Goal: Information Seeking & Learning: Learn about a topic

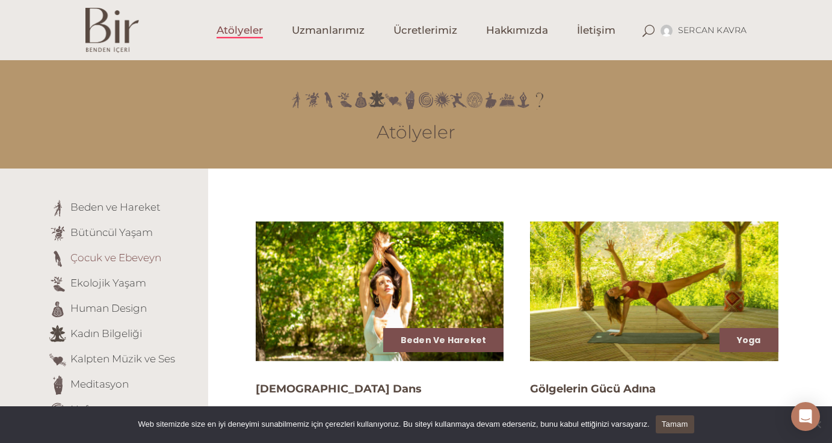
click at [123, 253] on link "Çocuk ve Ebeveyn" at bounding box center [115, 257] width 91 height 12
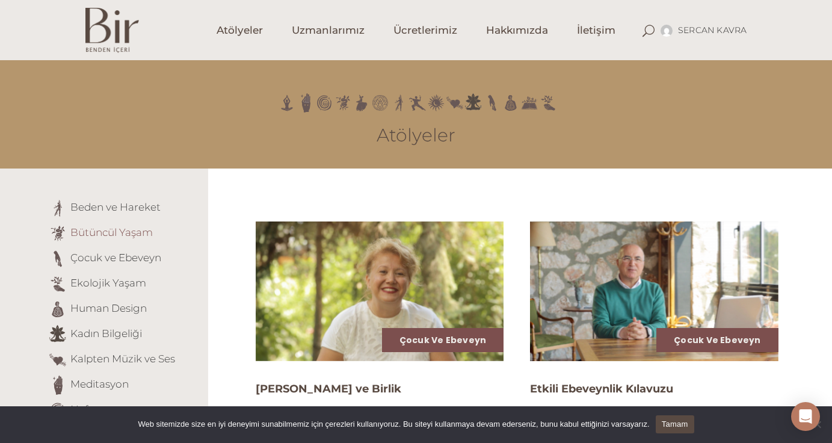
click at [103, 231] on link "Bütüncül Yaşam" at bounding box center [111, 232] width 82 height 12
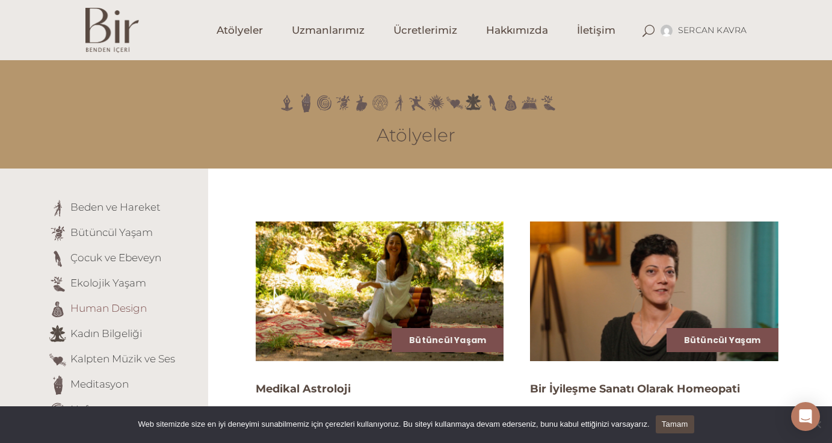
click at [130, 306] on link "Human Design" at bounding box center [108, 308] width 76 height 12
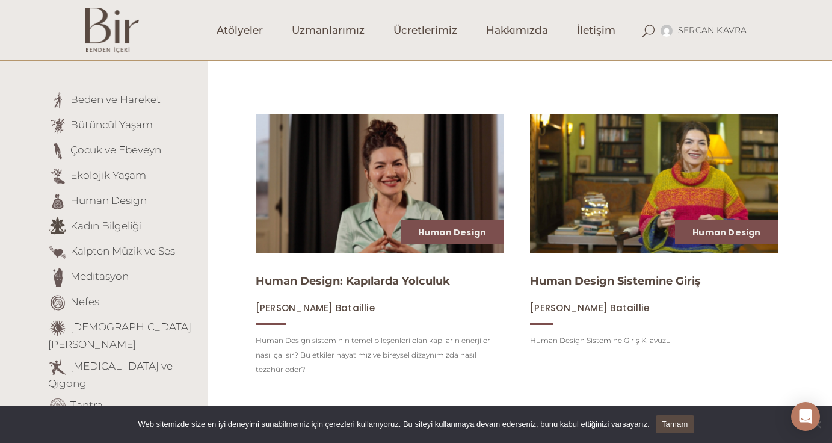
scroll to position [214, 0]
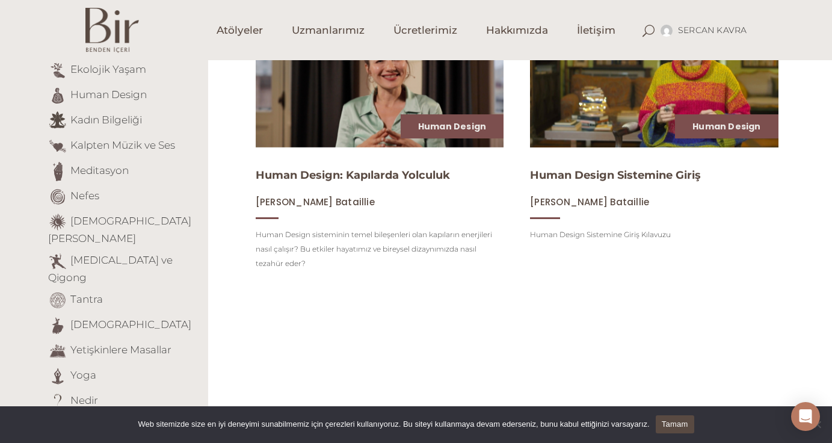
click at [639, 115] on img at bounding box center [654, 78] width 256 height 144
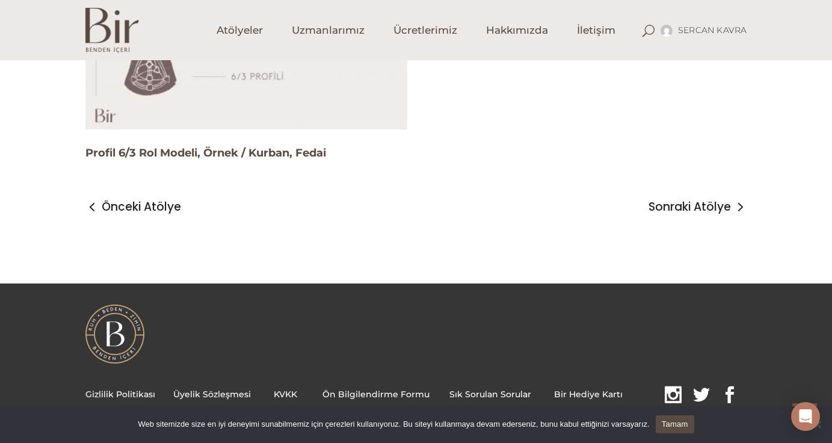
scroll to position [3301, 0]
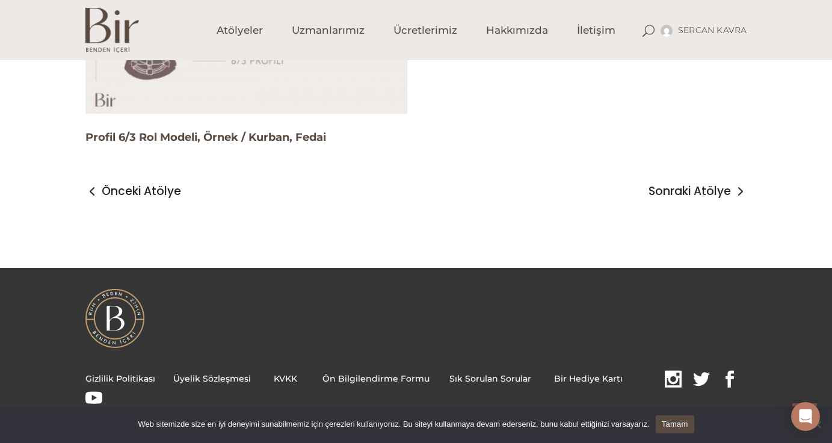
click at [102, 29] on img at bounding box center [112, 30] width 54 height 45
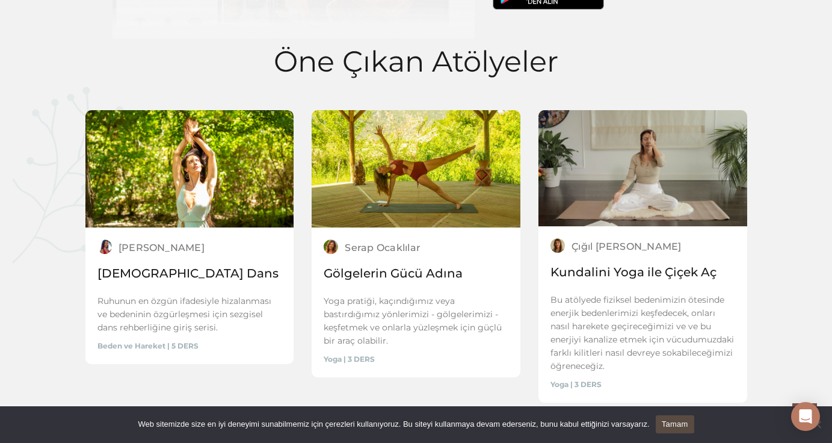
scroll to position [1747, 0]
